Goal: Participate in discussion: Engage in conversation with other users on a specific topic

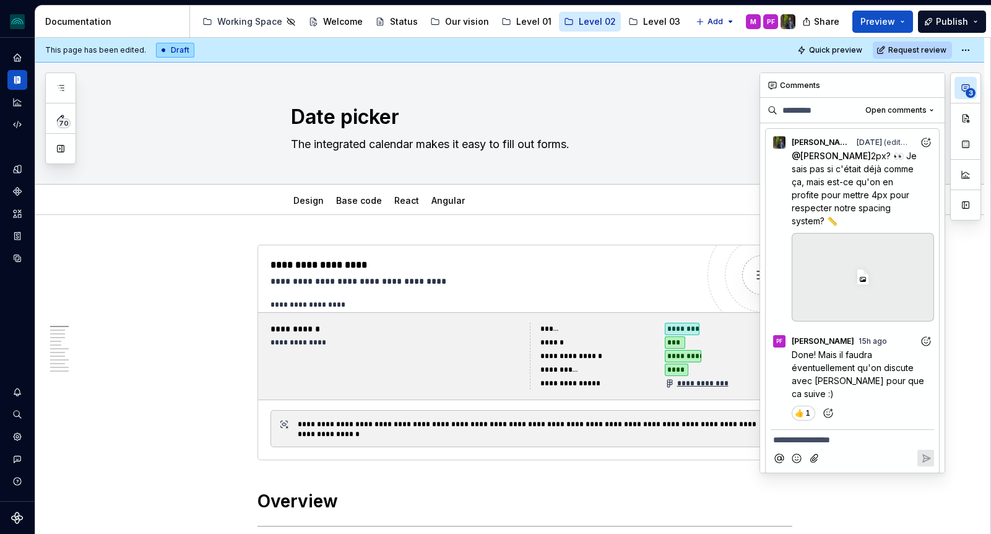
click at [964, 94] on button "3" at bounding box center [966, 88] width 22 height 22
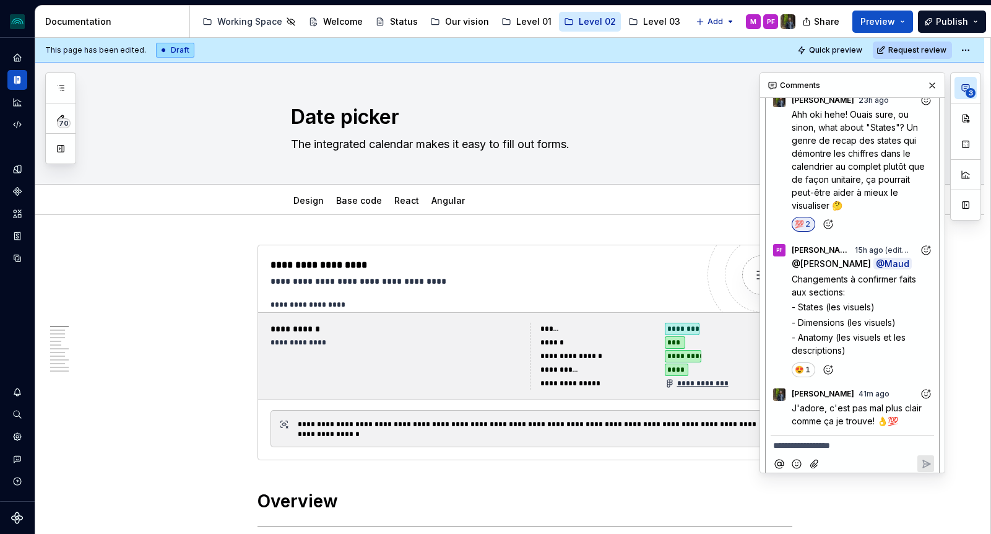
scroll to position [860, 0]
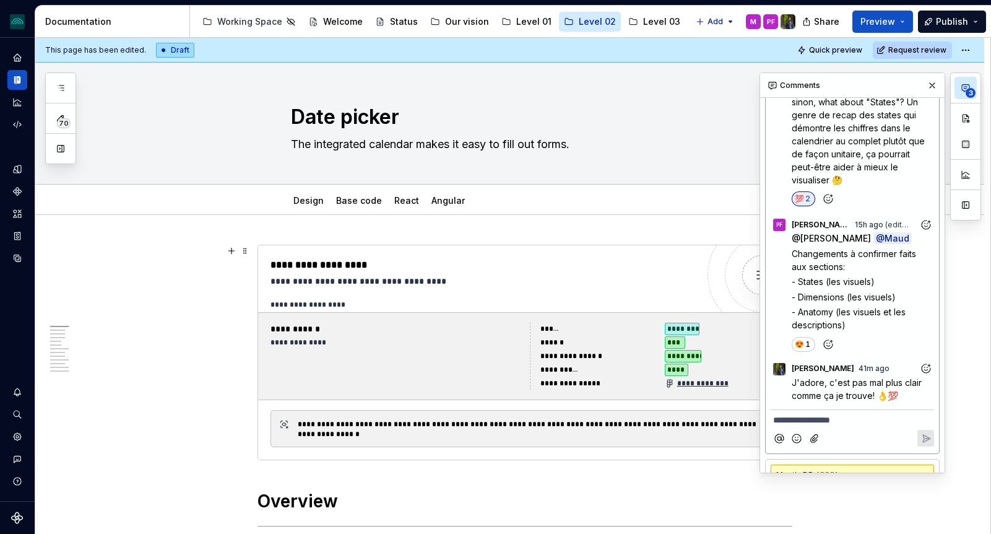
click at [859, 262] on div "@ [PERSON_NAME] @ Maud Changements à confirmer faits aux sections: - States (le…" at bounding box center [863, 282] width 142 height 100
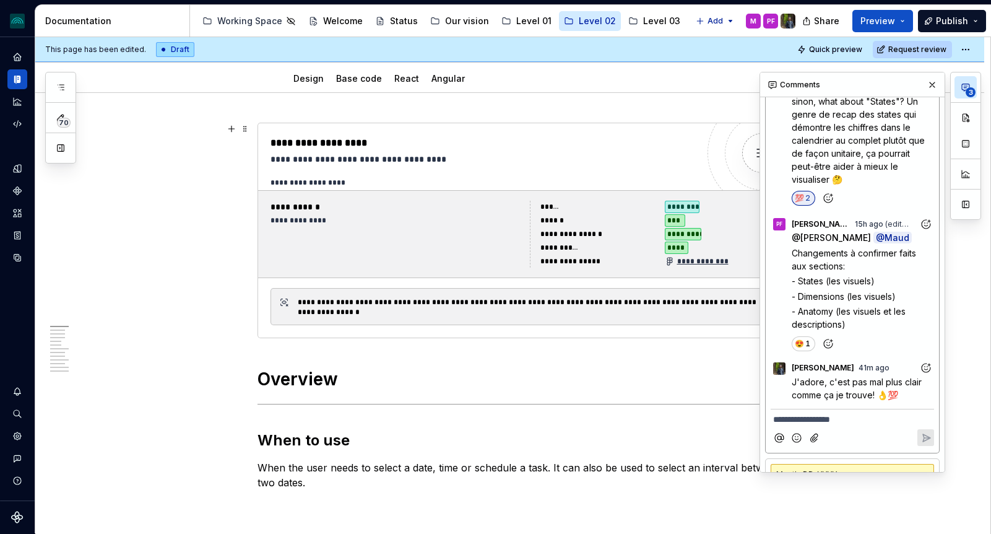
scroll to position [495, 0]
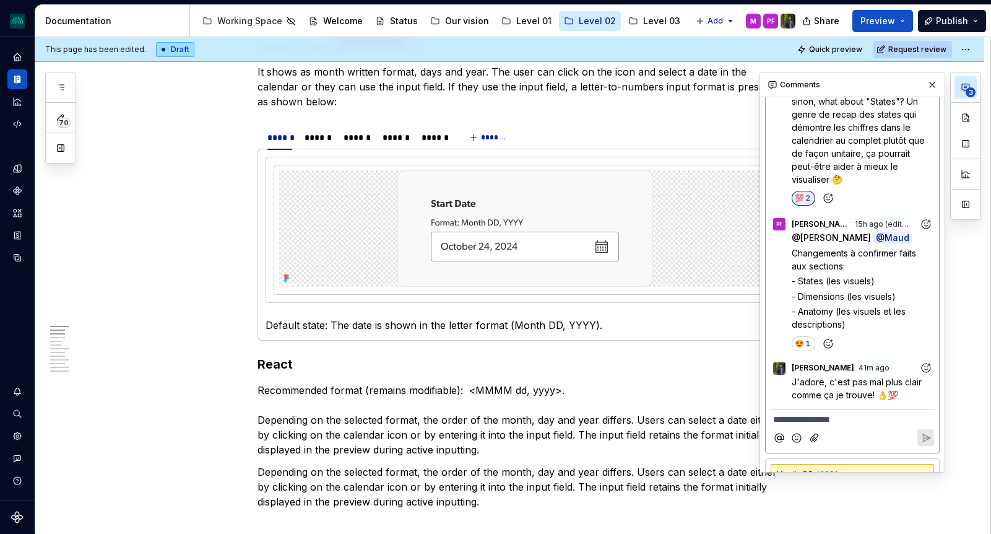
click at [834, 275] on span "- States (les visuels)" at bounding box center [833, 280] width 83 height 11
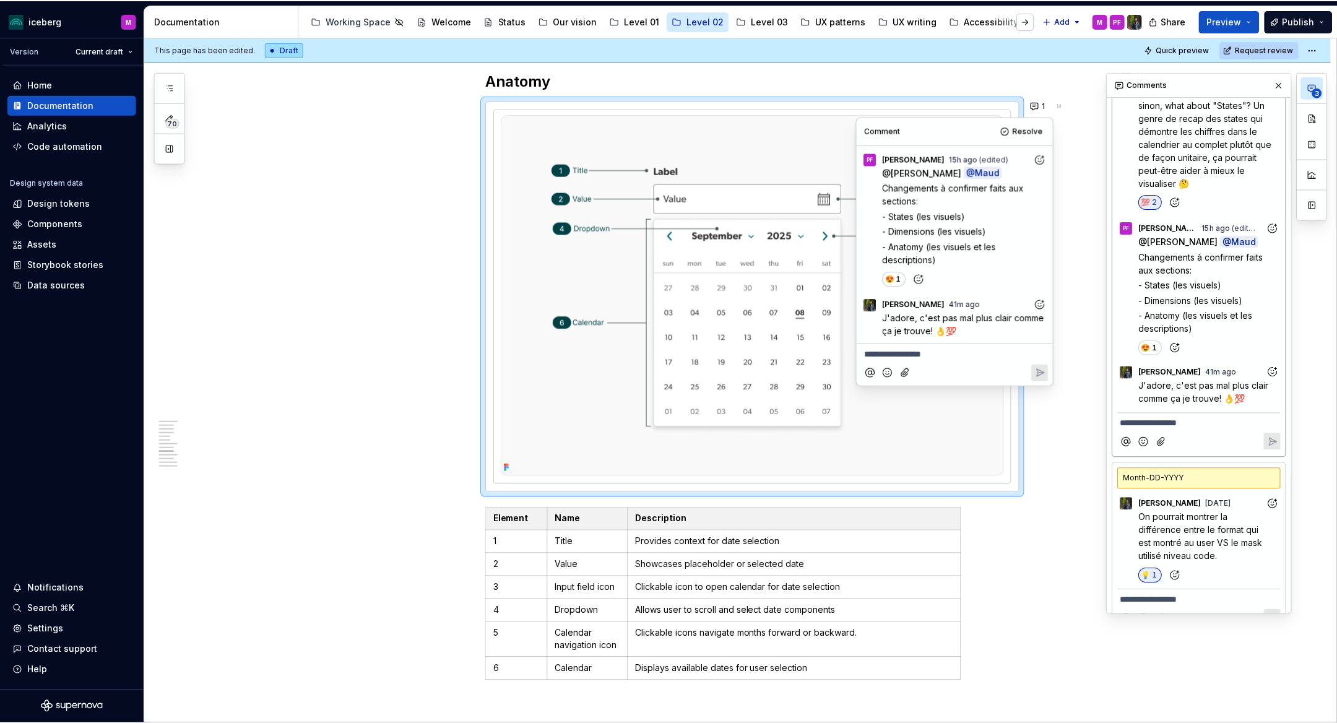
scroll to position [856, 0]
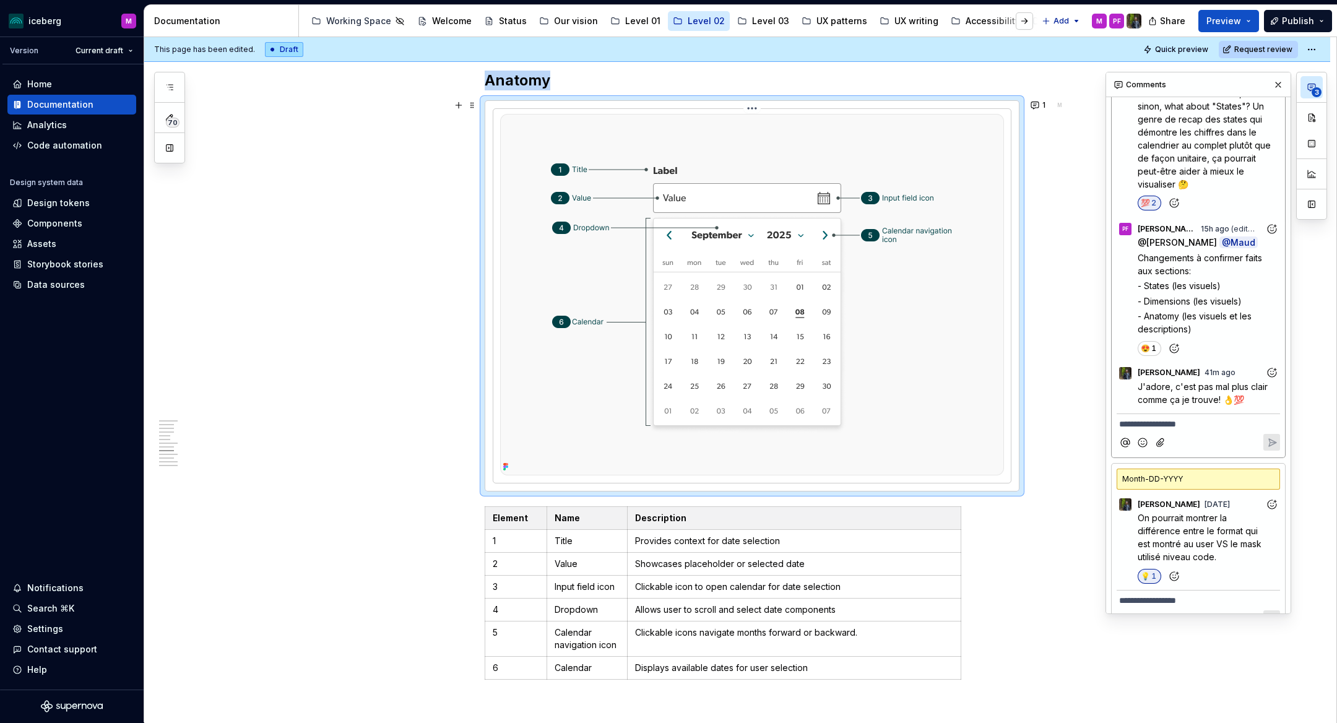
click at [927, 301] on img at bounding box center [752, 295] width 504 height 362
click at [990, 282] on div "@ [PERSON_NAME] @ Maud Changements à confirmer faits aux sections: - States (le…" at bounding box center [1209, 286] width 142 height 100
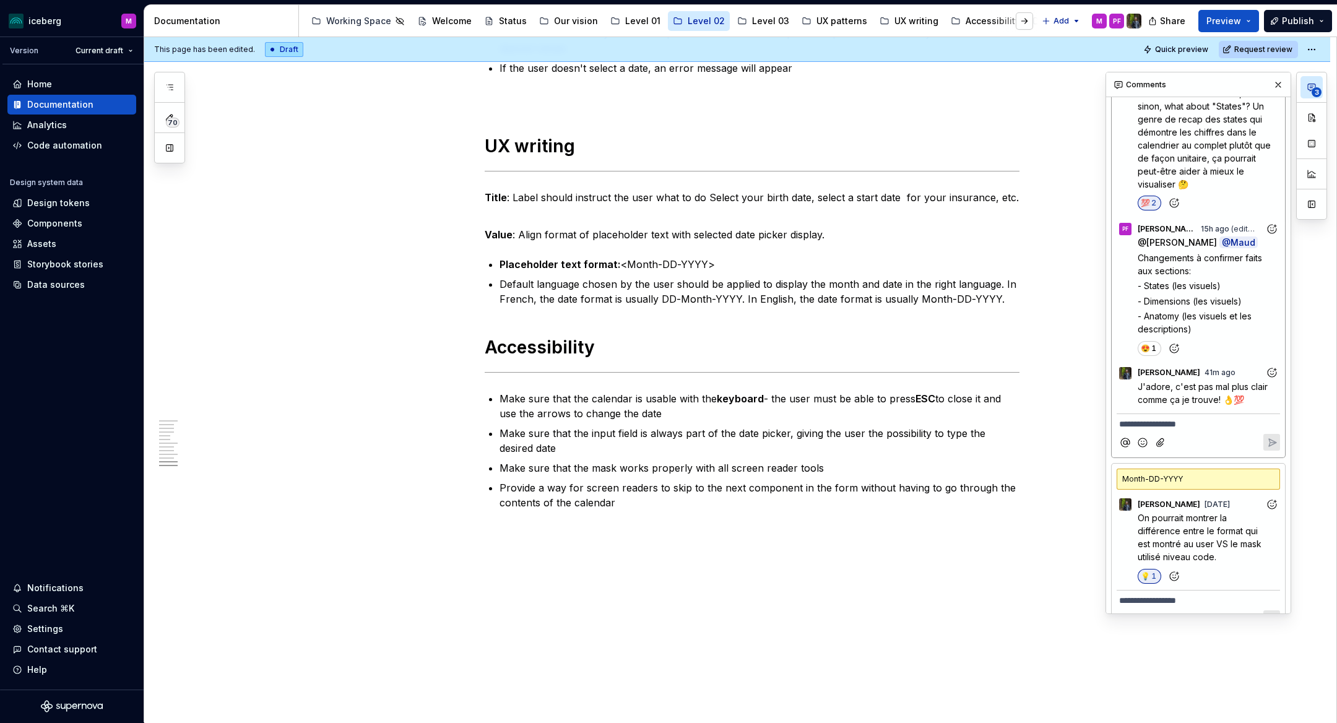
scroll to position [3694, 0]
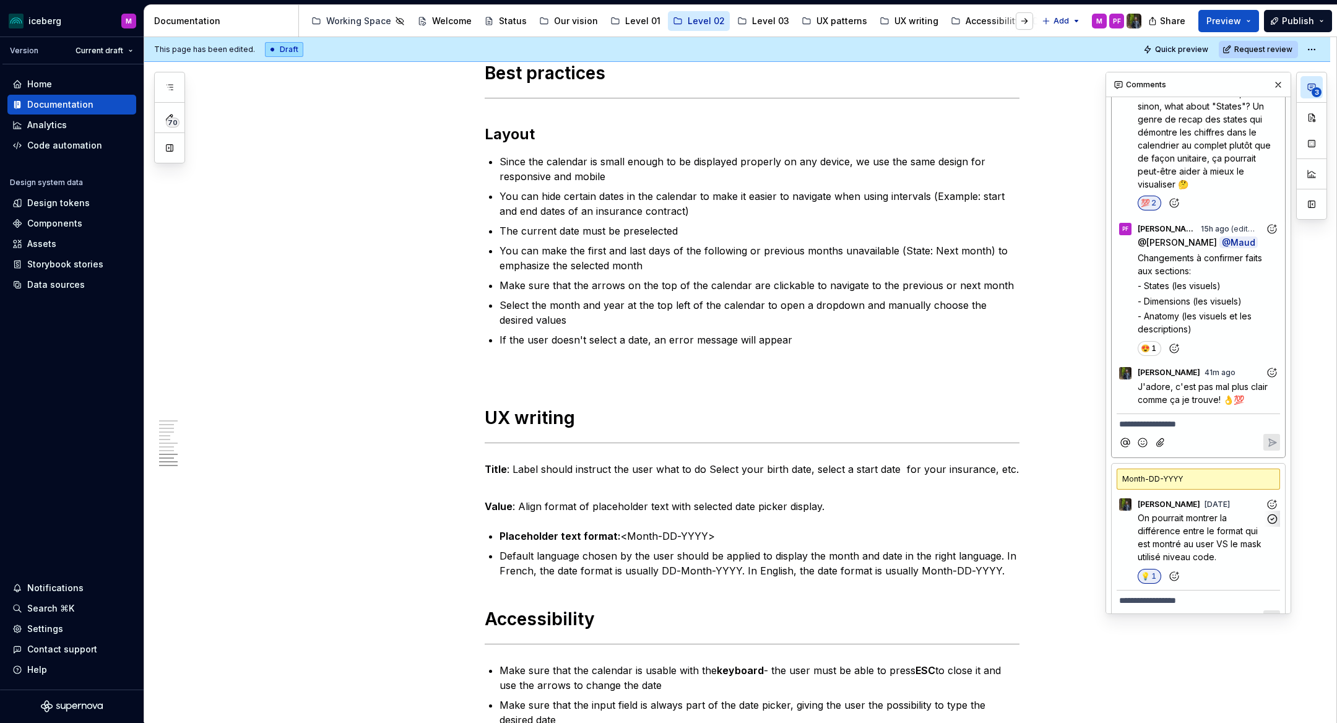
click at [990, 514] on span "On pourrait montrer la différence entre le format qui est montré au user VS le …" at bounding box center [1201, 538] width 126 height 50
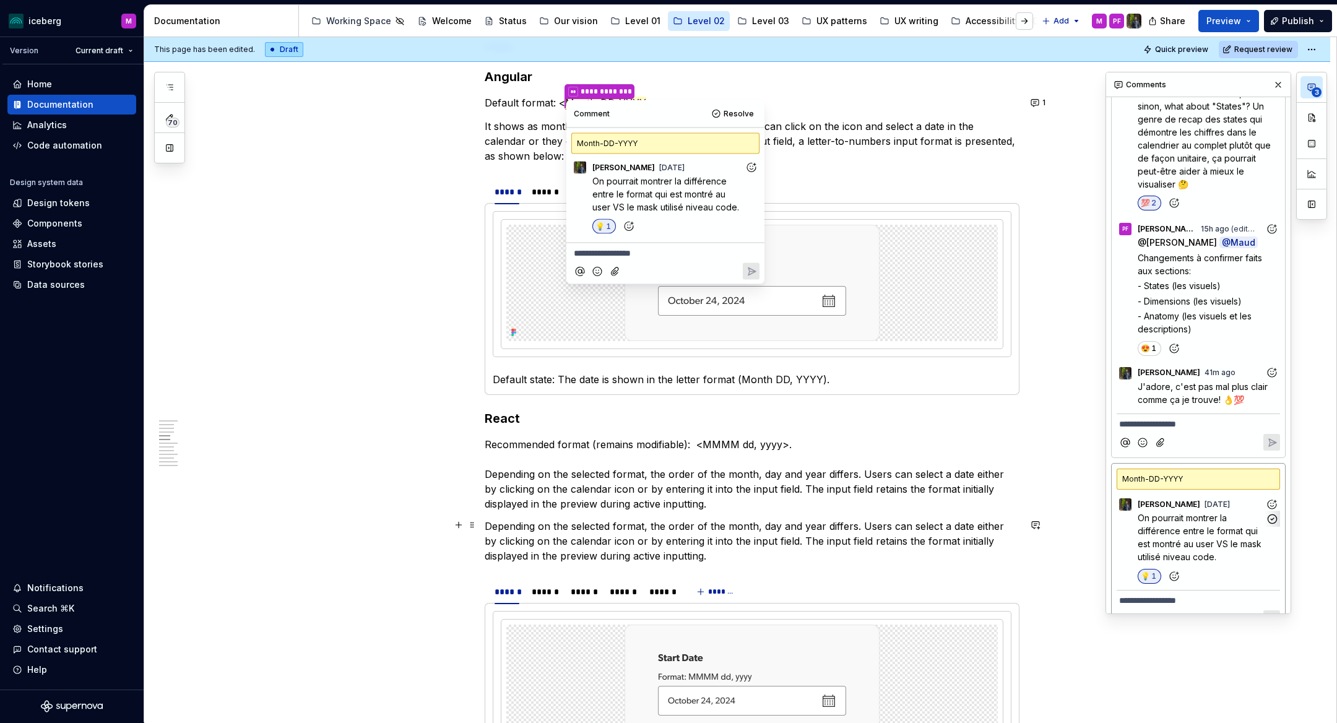
scroll to position [1145, 0]
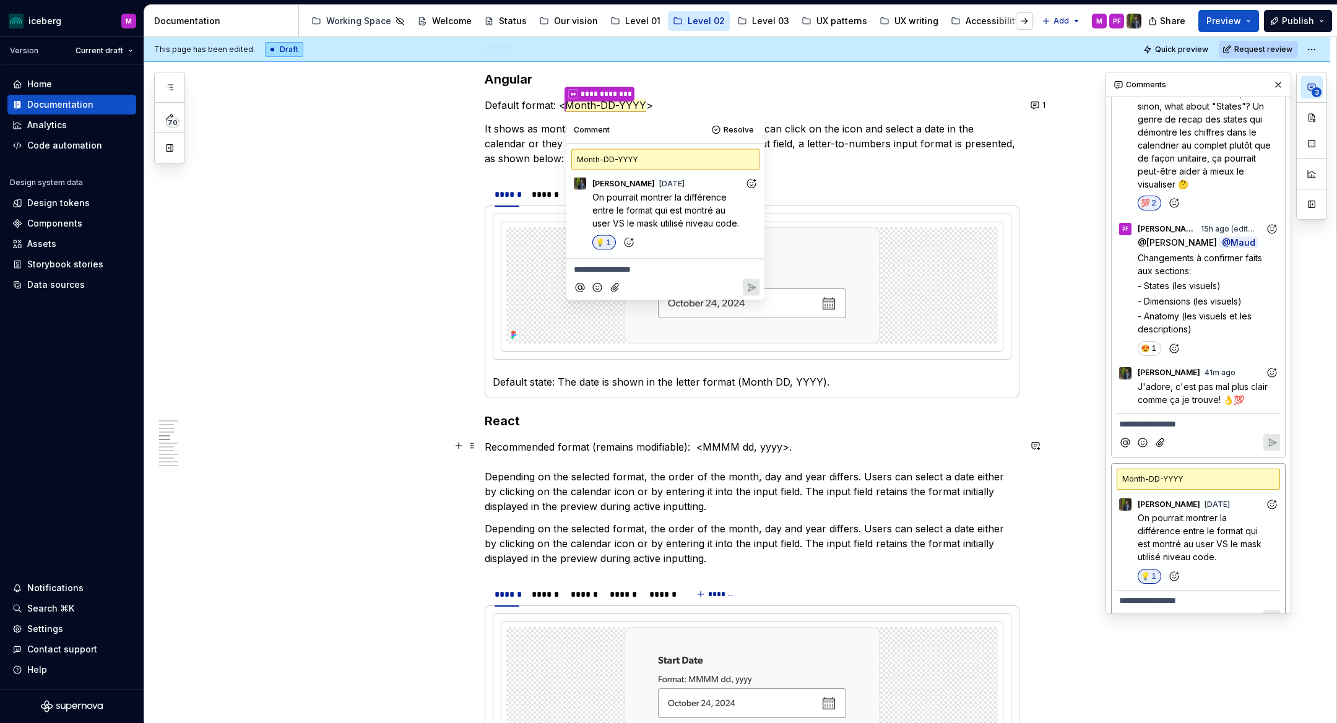
click at [678, 446] on p "Recommended format (remains modifiable): <MMMM dd, yyyy>. Depending on the sele…" at bounding box center [752, 477] width 535 height 74
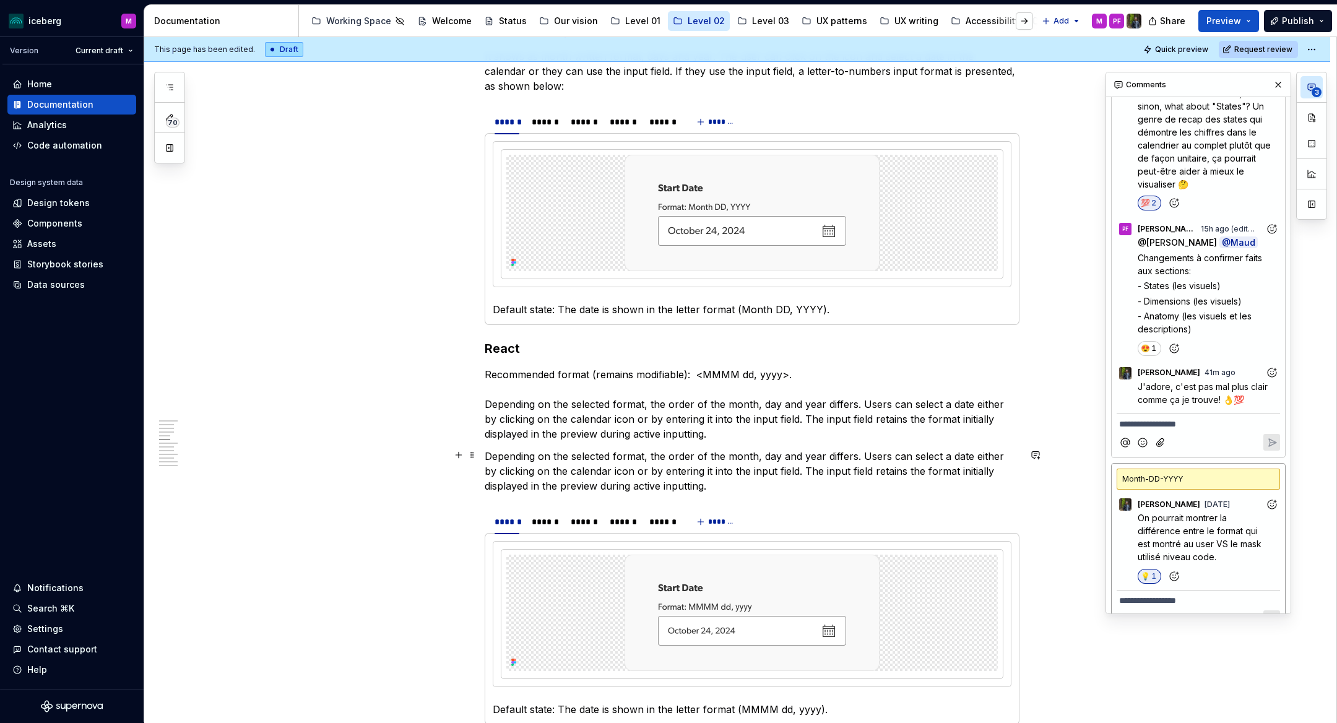
scroll to position [1220, 0]
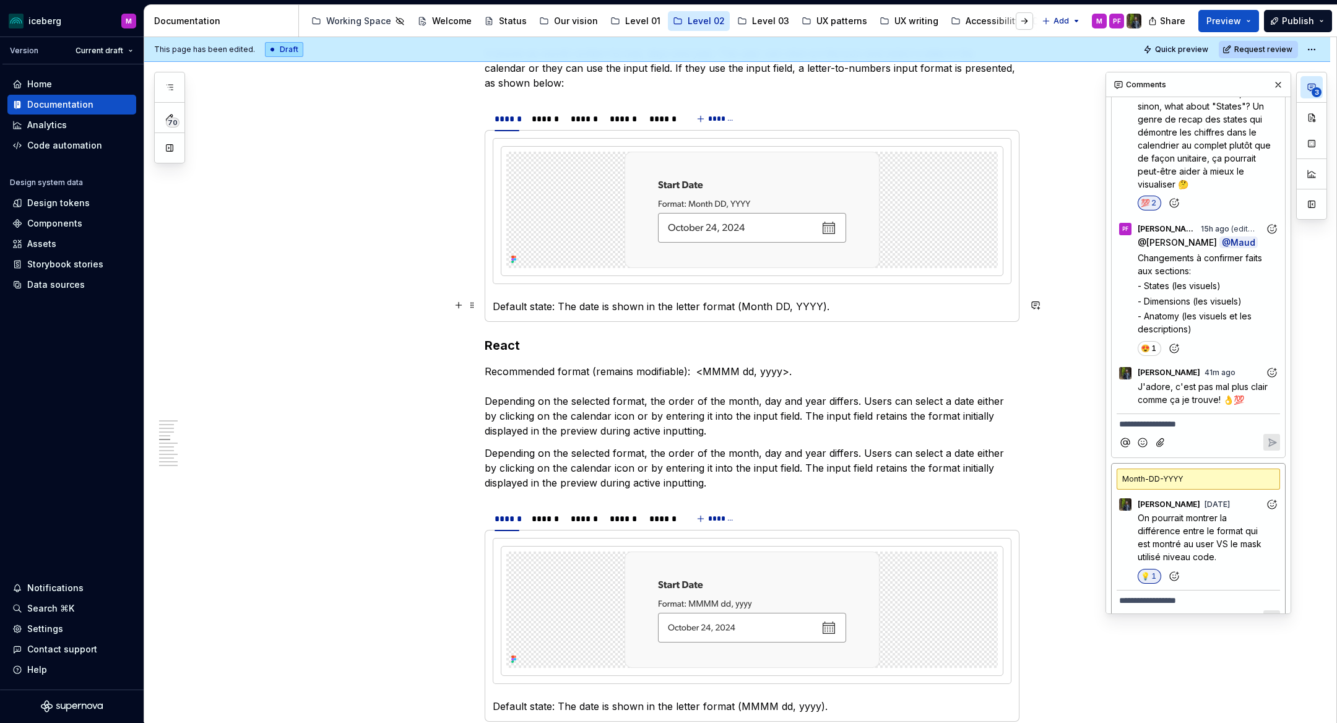
click at [990, 311] on span "- Anatomy (les visuels et les descriptions)" at bounding box center [1196, 323] width 116 height 24
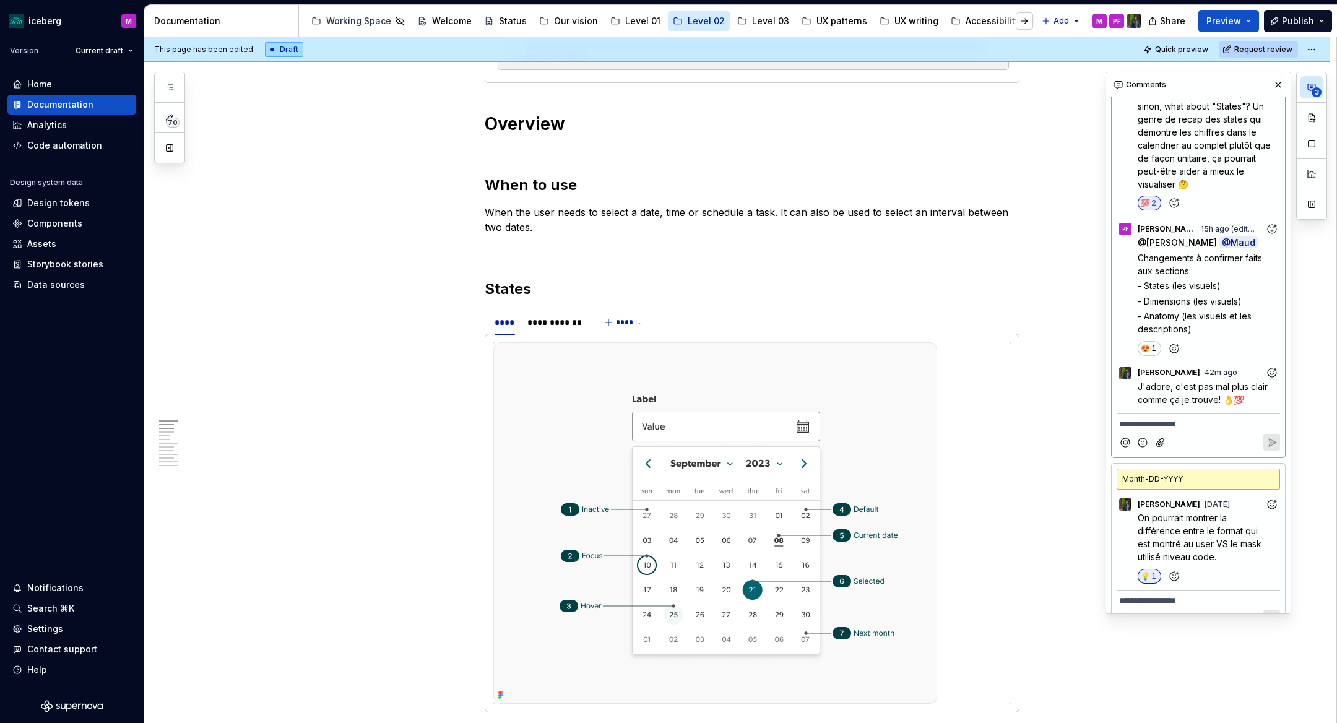
scroll to position [415, 0]
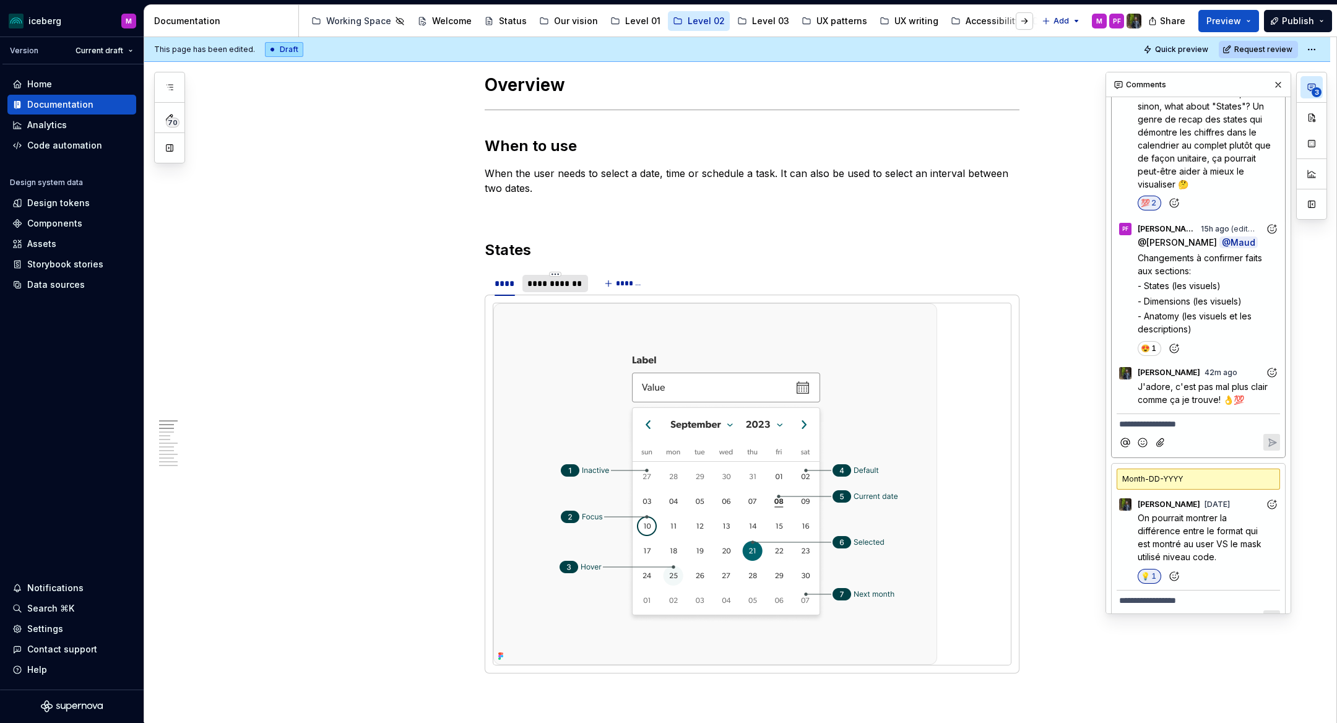
click at [552, 286] on div "**********" at bounding box center [555, 283] width 56 height 12
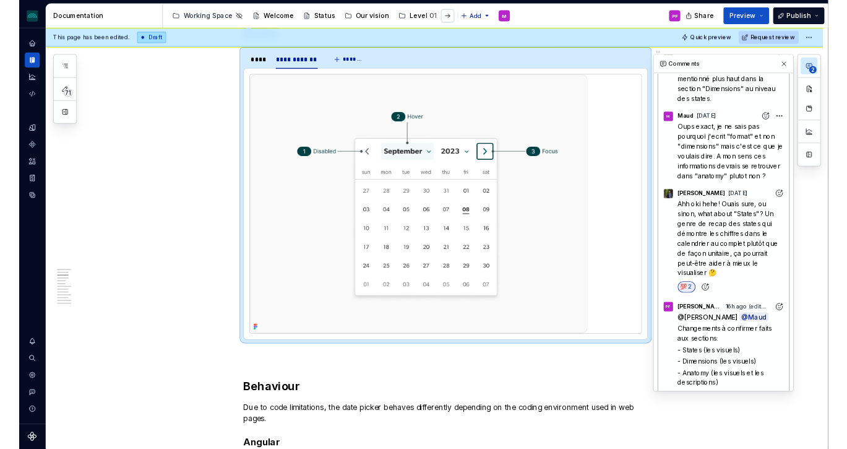
scroll to position [0, 0]
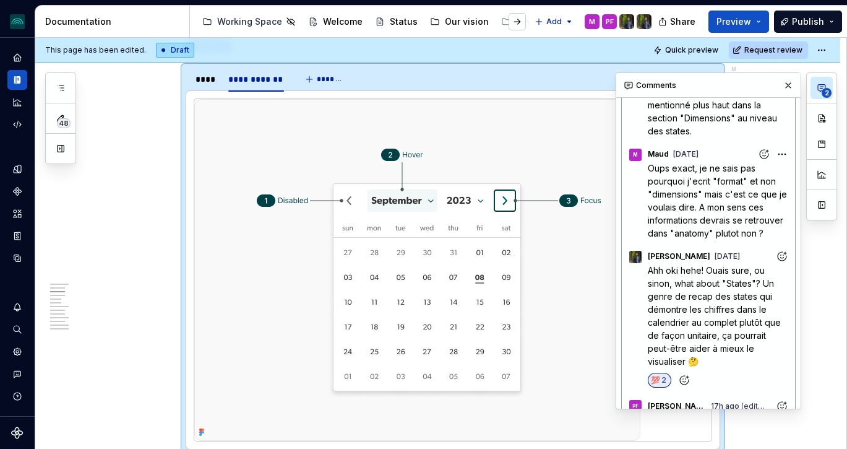
type textarea "*"
